Goal: Information Seeking & Learning: Learn about a topic

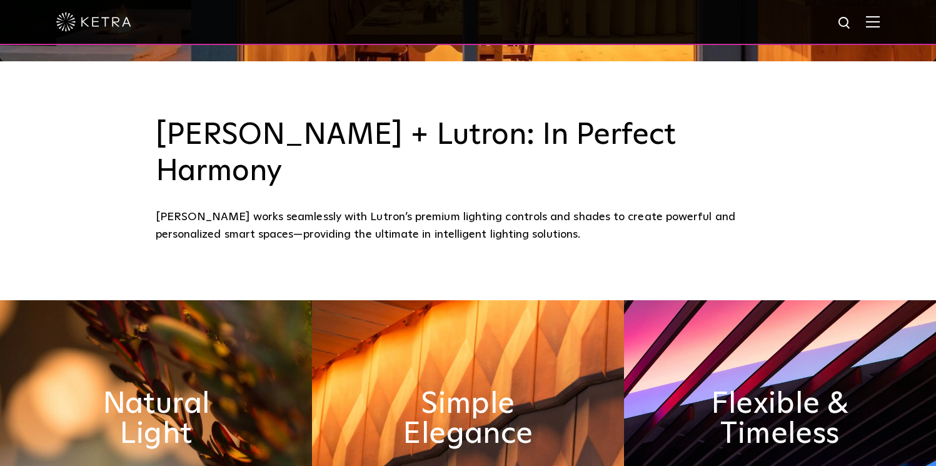
scroll to position [411, 0]
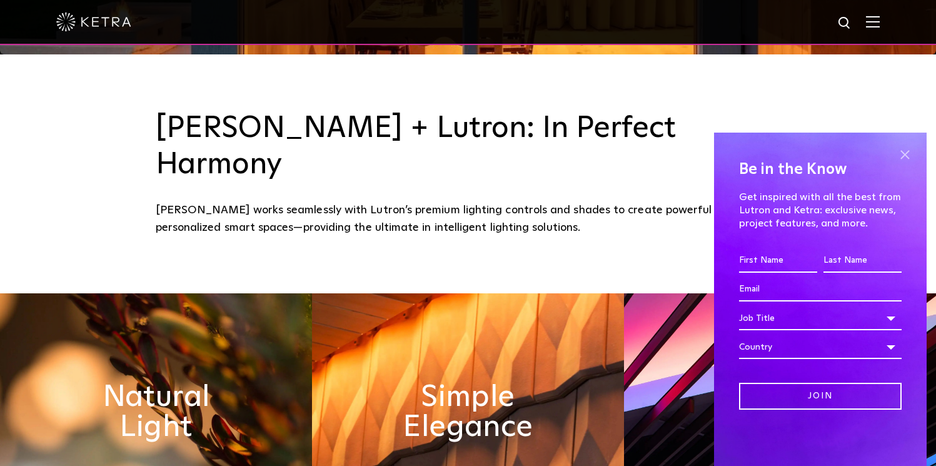
click at [904, 157] on span at bounding box center [904, 154] width 19 height 19
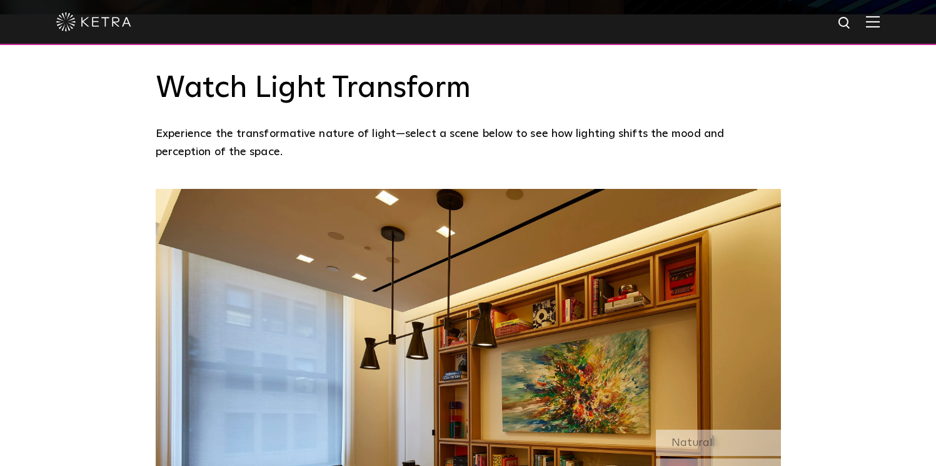
scroll to position [938, 0]
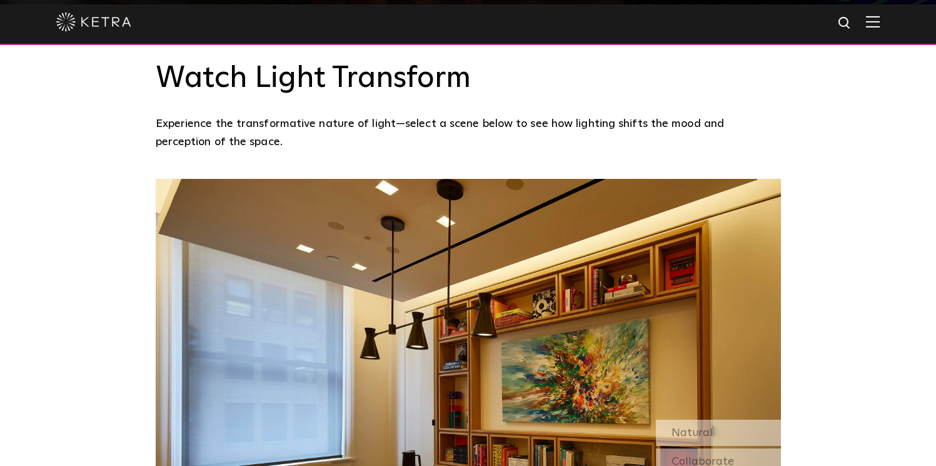
click at [871, 26] on img at bounding box center [873, 22] width 14 height 12
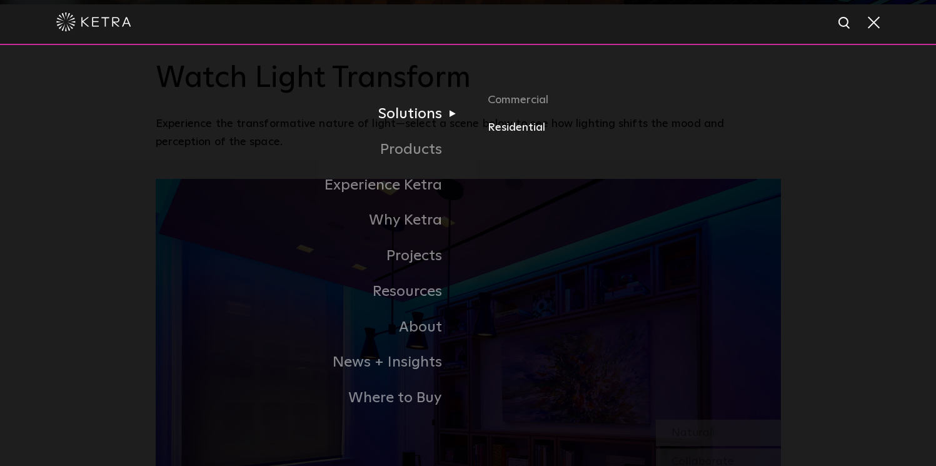
click at [516, 127] on link "Residential" at bounding box center [634, 128] width 293 height 18
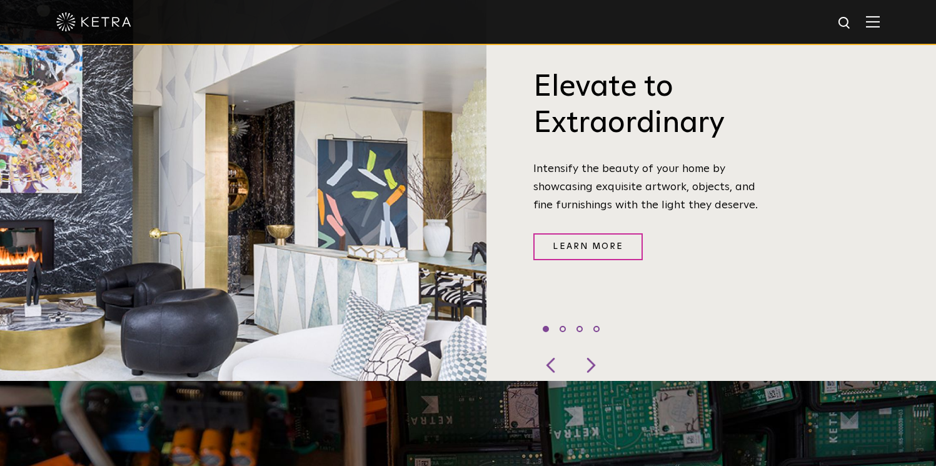
scroll to position [488, 0]
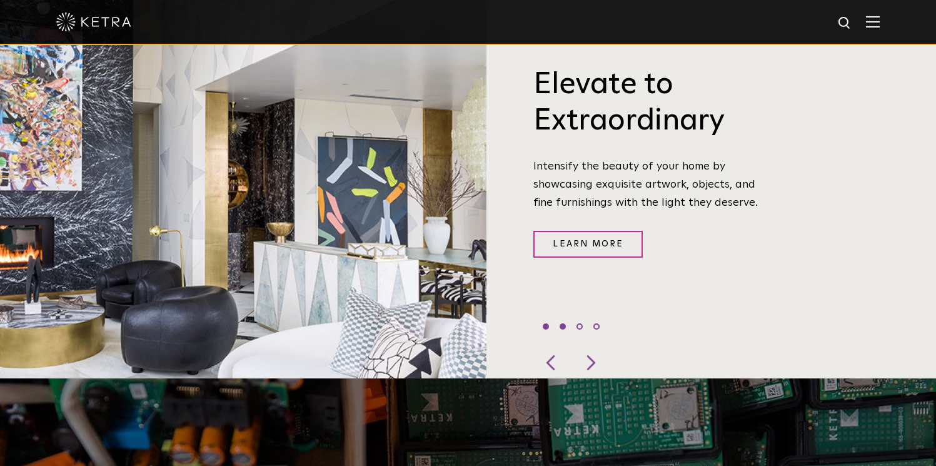
click at [564, 323] on li "2" at bounding box center [562, 326] width 6 height 6
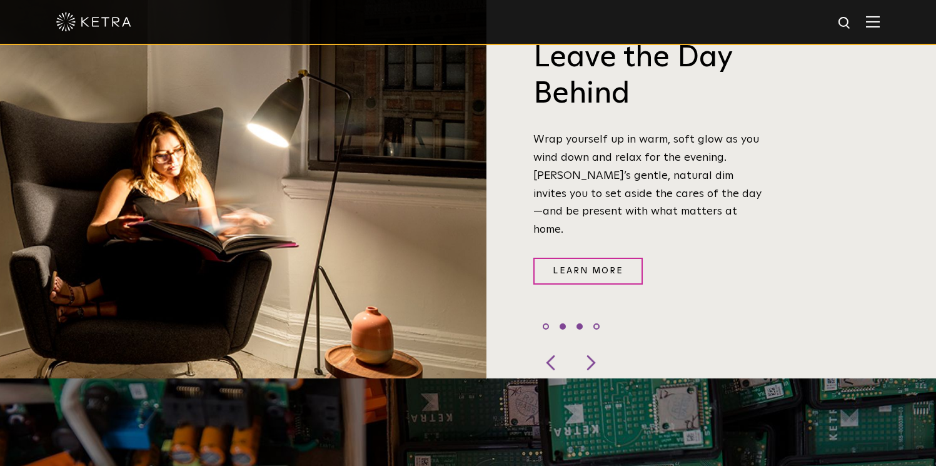
click at [578, 323] on li "3" at bounding box center [579, 326] width 6 height 6
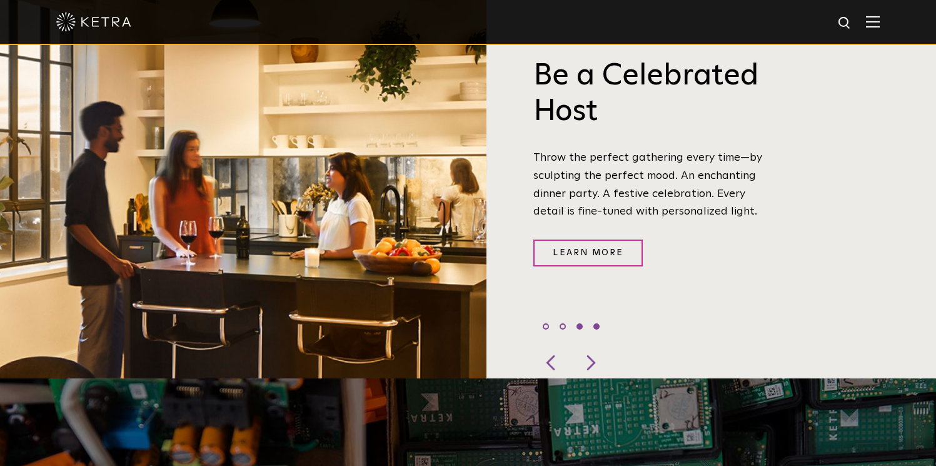
click at [596, 323] on li "4" at bounding box center [596, 326] width 6 height 6
